Goal: Task Accomplishment & Management: Manage account settings

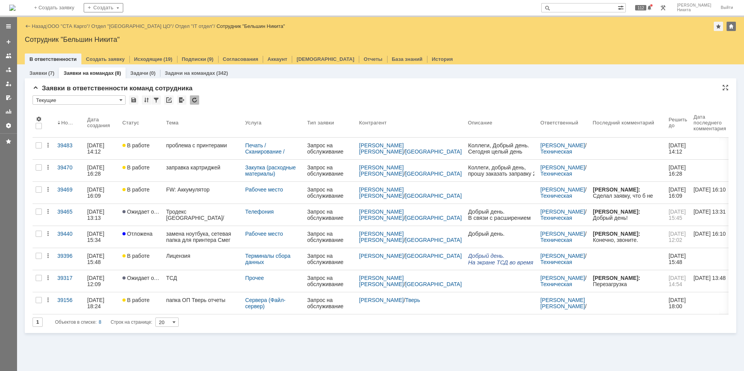
click at [194, 105] on td at bounding box center [195, 100] width 10 height 10
click at [194, 102] on div at bounding box center [194, 99] width 9 height 9
click at [15, 10] on img at bounding box center [12, 8] width 6 height 6
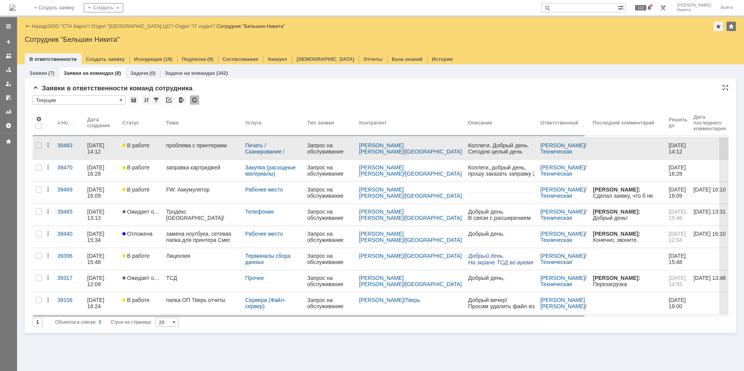
click at [177, 151] on link "проблема с принтерами" at bounding box center [202, 148] width 79 height 22
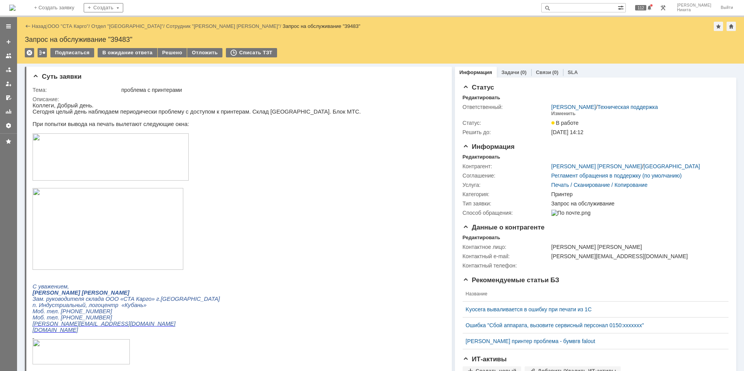
click at [15, 6] on img at bounding box center [12, 8] width 6 height 6
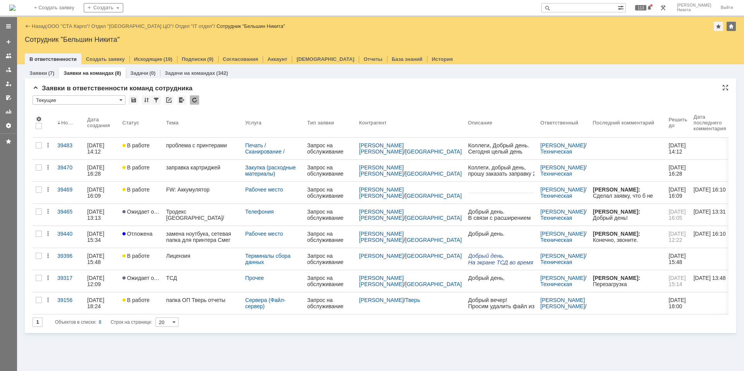
click at [196, 96] on div at bounding box center [194, 99] width 9 height 9
click at [195, 98] on div at bounding box center [194, 99] width 9 height 9
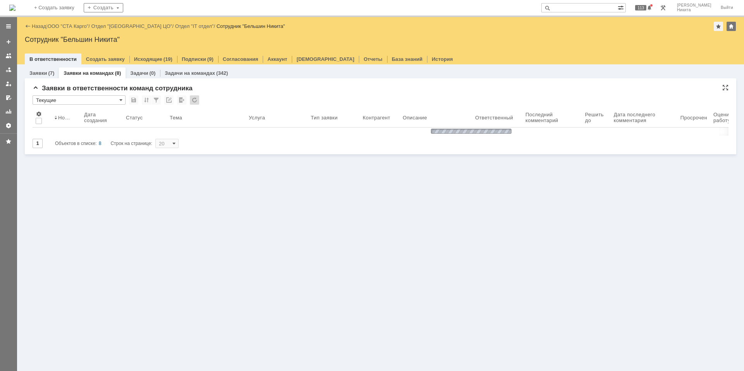
click at [195, 98] on div at bounding box center [194, 99] width 9 height 9
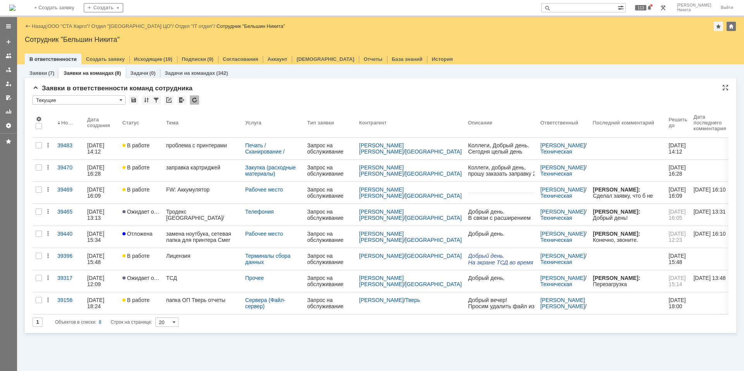
click at [195, 100] on div at bounding box center [194, 99] width 9 height 9
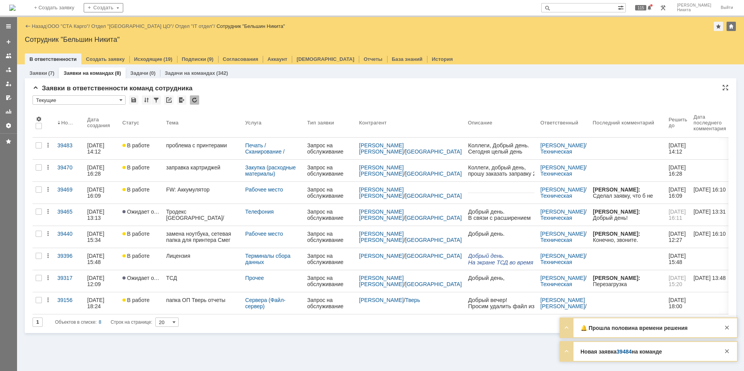
click at [196, 100] on div at bounding box center [194, 99] width 9 height 9
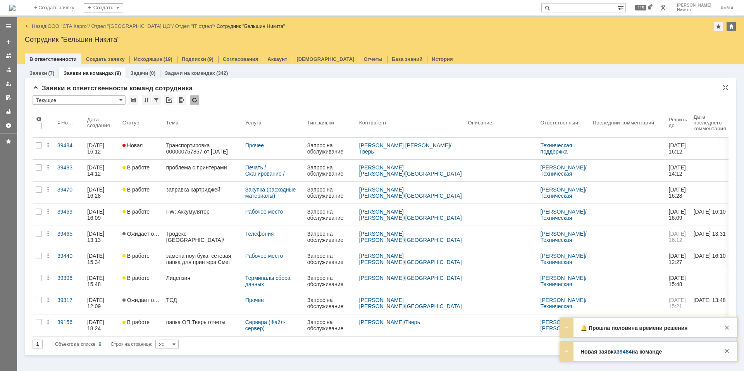
click at [203, 143] on div "Транспортировка 000000757857 от [DATE] 14:28:58" at bounding box center [202, 148] width 73 height 12
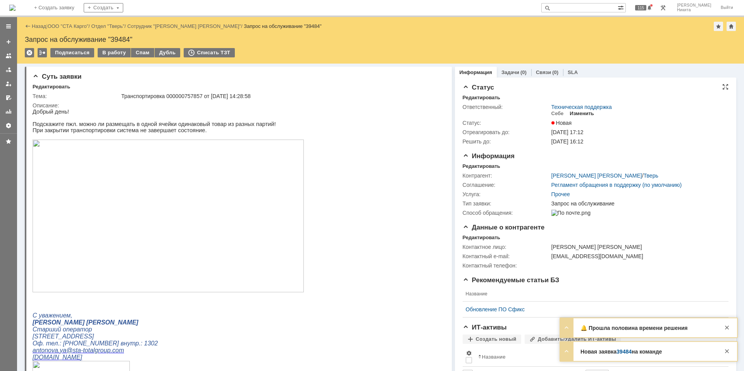
click at [586, 112] on div "Изменить" at bounding box center [581, 113] width 24 height 6
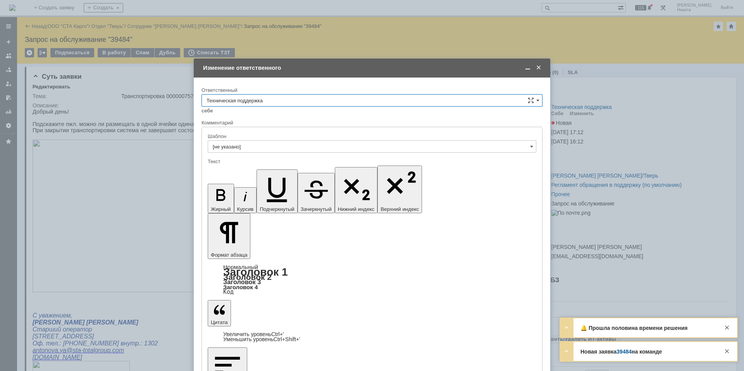
click at [336, 100] on input "Техническая поддержка" at bounding box center [371, 100] width 341 height 12
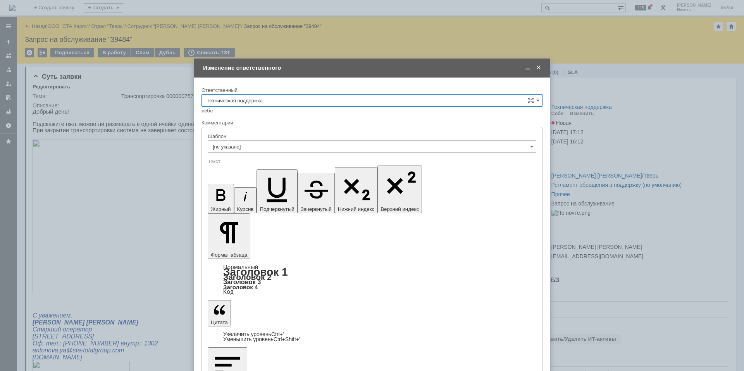
scroll to position [77, 0]
click at [324, 168] on span "Поддержка 1С" at bounding box center [371, 165] width 331 height 6
type input "Поддержка 1С"
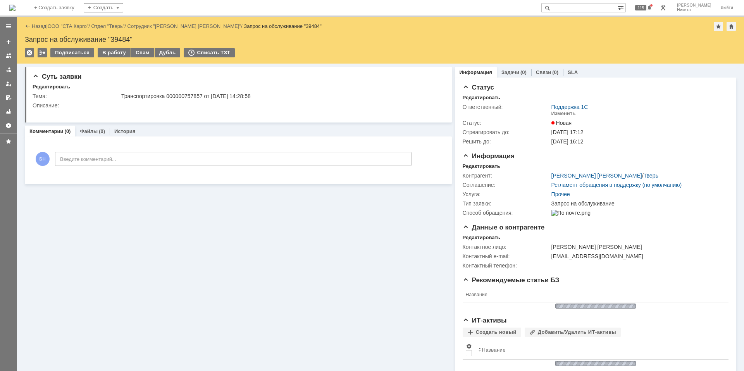
click at [15, 7] on img at bounding box center [12, 8] width 6 height 6
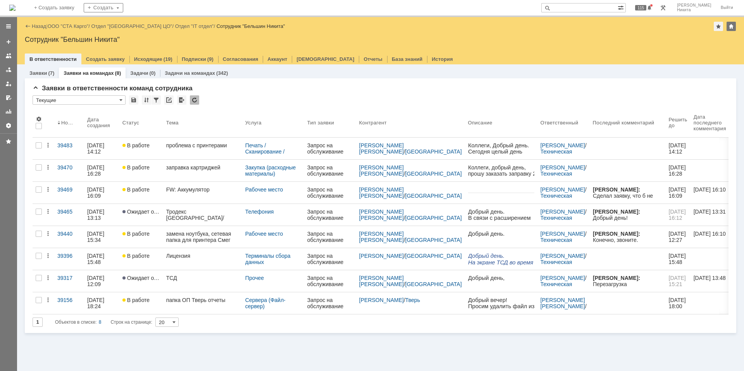
click at [15, 6] on img at bounding box center [12, 8] width 6 height 6
click at [15, 11] on img at bounding box center [12, 8] width 6 height 6
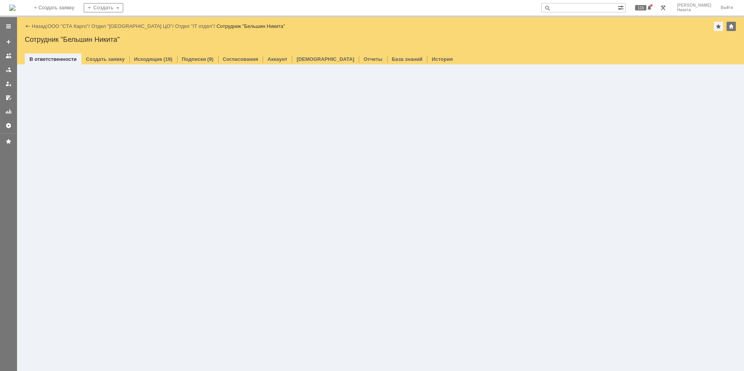
click at [15, 5] on img at bounding box center [12, 8] width 6 height 6
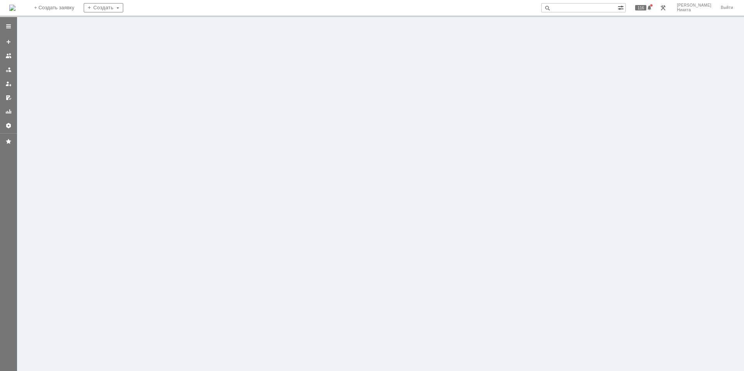
click at [15, 5] on img at bounding box center [12, 8] width 6 height 6
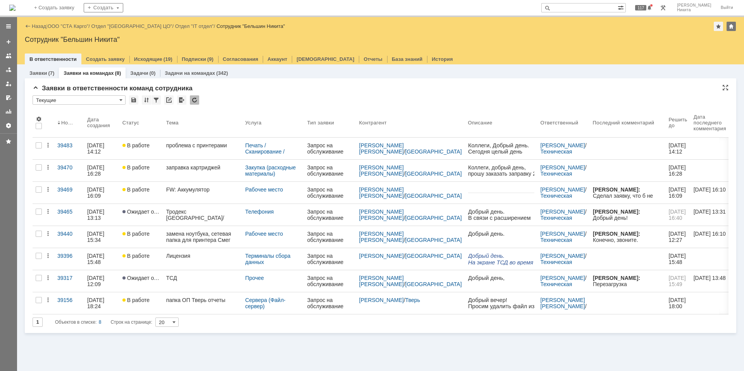
click at [191, 100] on div at bounding box center [194, 99] width 9 height 9
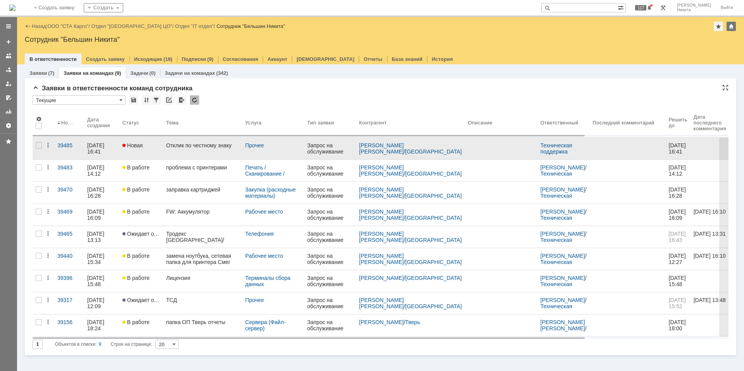
click at [191, 142] on div "Отклик по честному знаку" at bounding box center [202, 145] width 73 height 6
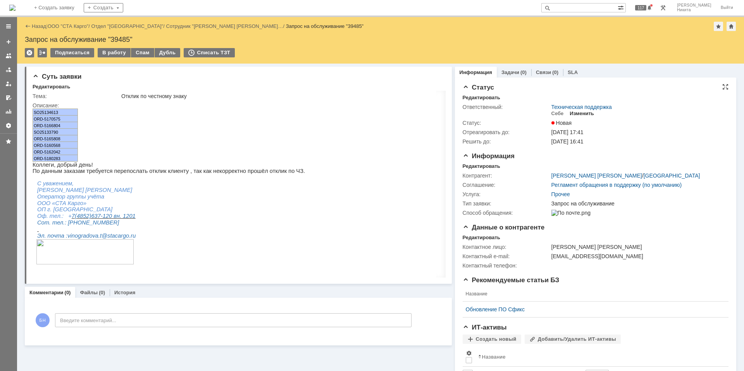
click at [580, 114] on div "Изменить" at bounding box center [581, 113] width 24 height 6
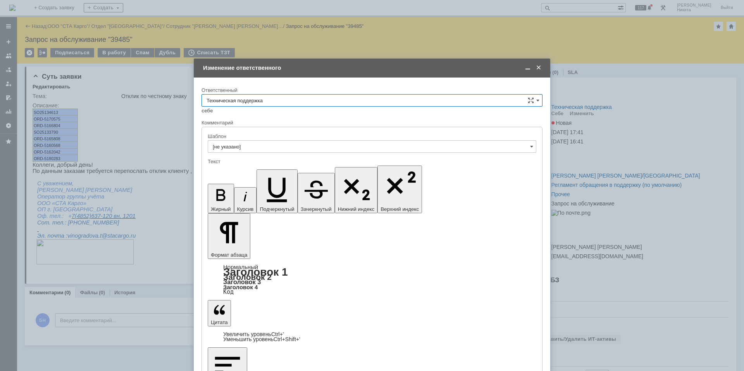
click at [377, 93] on div "Ответственный" at bounding box center [371, 90] width 341 height 7
click at [377, 103] on input "Техническая поддержка" at bounding box center [371, 100] width 341 height 12
click at [322, 128] on span "Поддержка 1С" at bounding box center [371, 126] width 331 height 6
type input "Поддержка 1С"
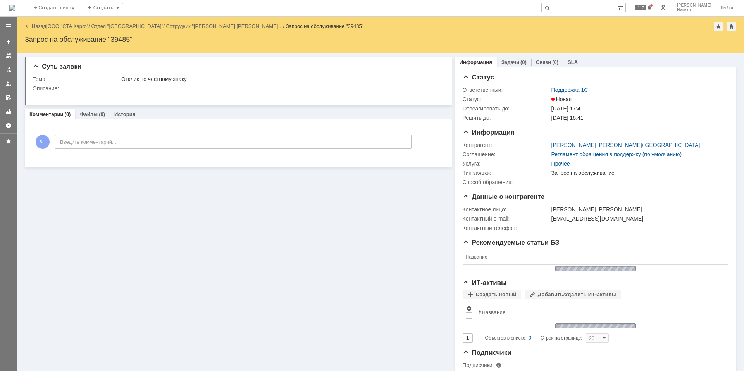
scroll to position [0, 0]
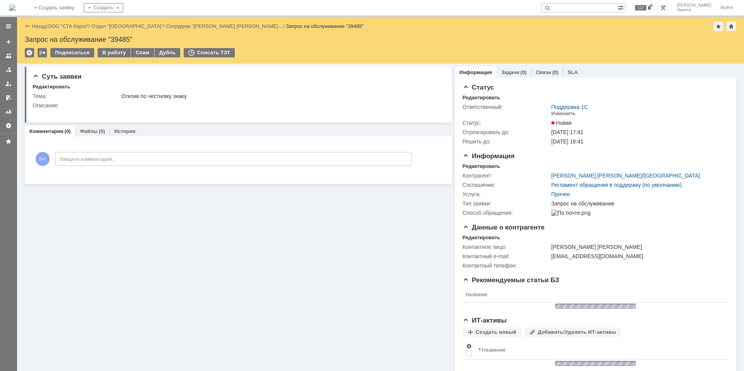
click at [15, 10] on img at bounding box center [12, 8] width 6 height 6
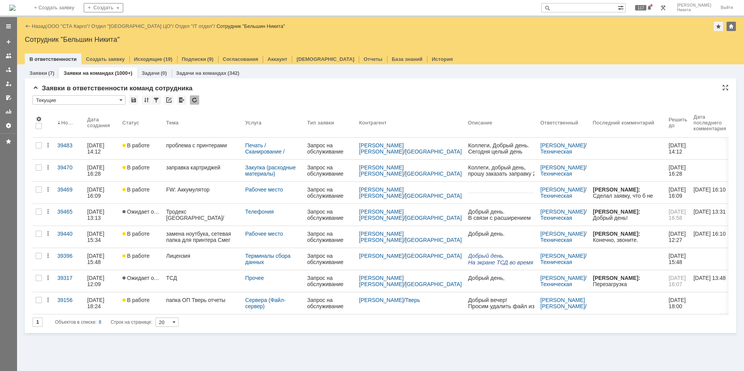
click at [198, 98] on div at bounding box center [194, 99] width 9 height 9
click at [197, 146] on div "проблема с принтерами" at bounding box center [202, 145] width 73 height 6
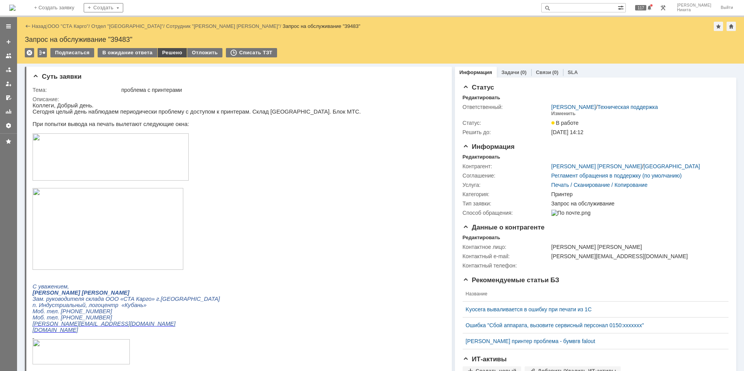
click at [170, 51] on div "Решено" at bounding box center [172, 52] width 29 height 9
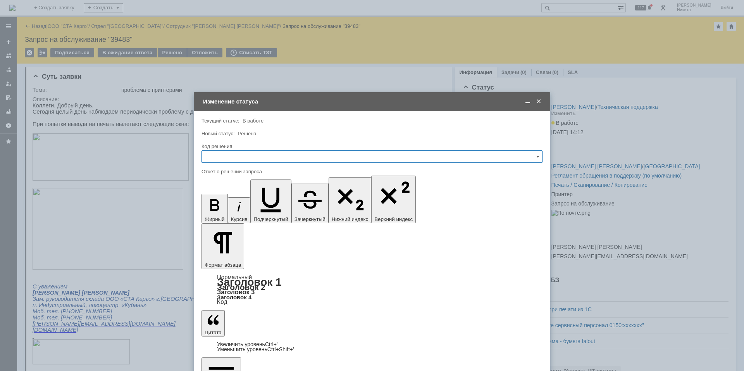
click at [285, 162] on input "text" at bounding box center [371, 156] width 341 height 12
click at [257, 218] on div "Не воспроизводится" at bounding box center [372, 222] width 340 height 12
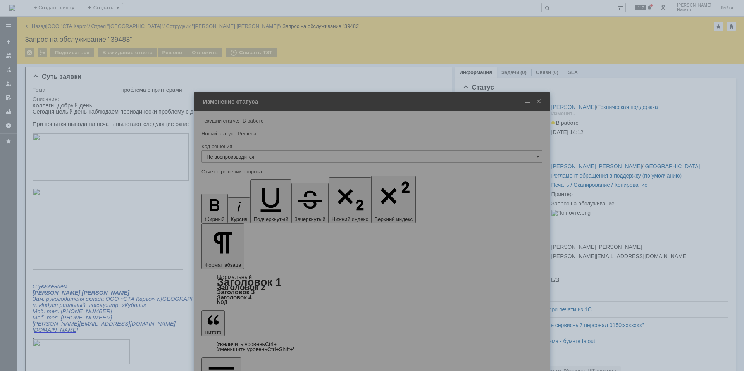
type input "Не воспроизводится"
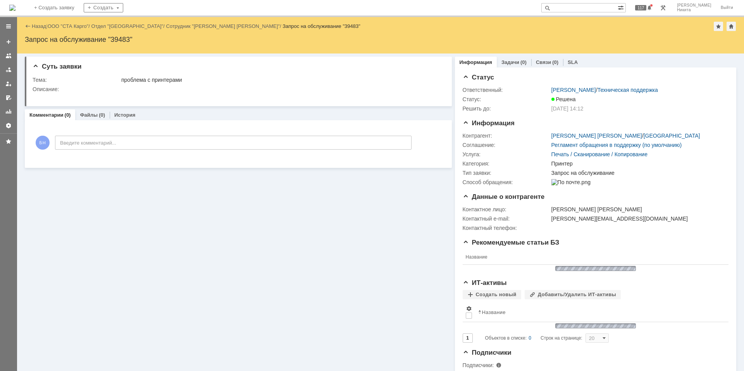
click at [15, 5] on img at bounding box center [12, 8] width 6 height 6
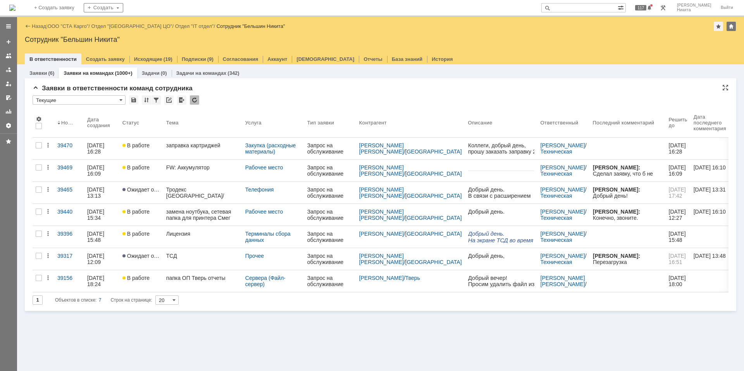
click at [192, 101] on div at bounding box center [194, 99] width 9 height 9
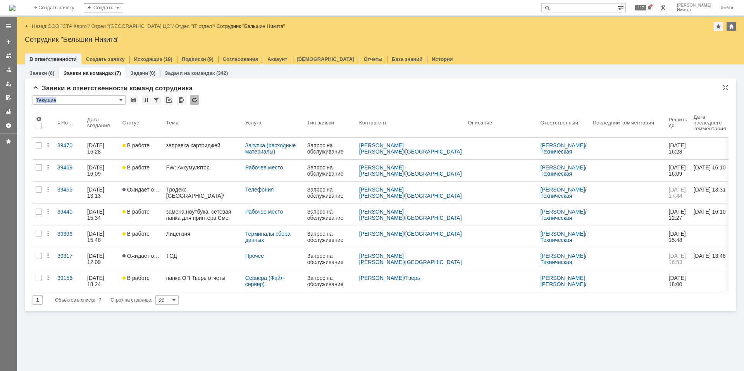
click at [253, 101] on div "* Текущие" at bounding box center [381, 100] width 696 height 10
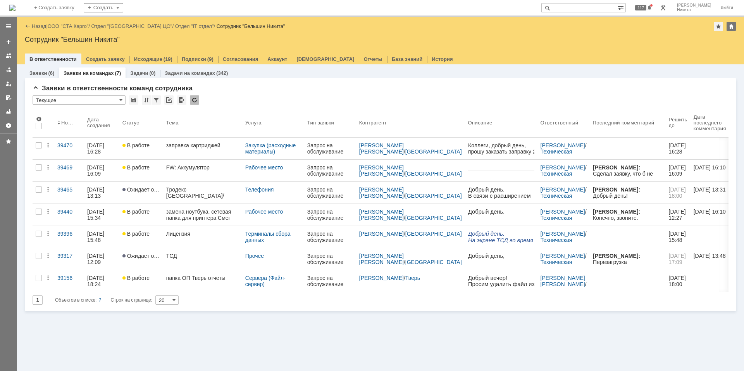
click at [193, 97] on div at bounding box center [194, 99] width 9 height 9
click at [15, 7] on img at bounding box center [12, 8] width 6 height 6
click at [195, 99] on div at bounding box center [194, 99] width 9 height 9
